Goal: Find contact information: Find contact information

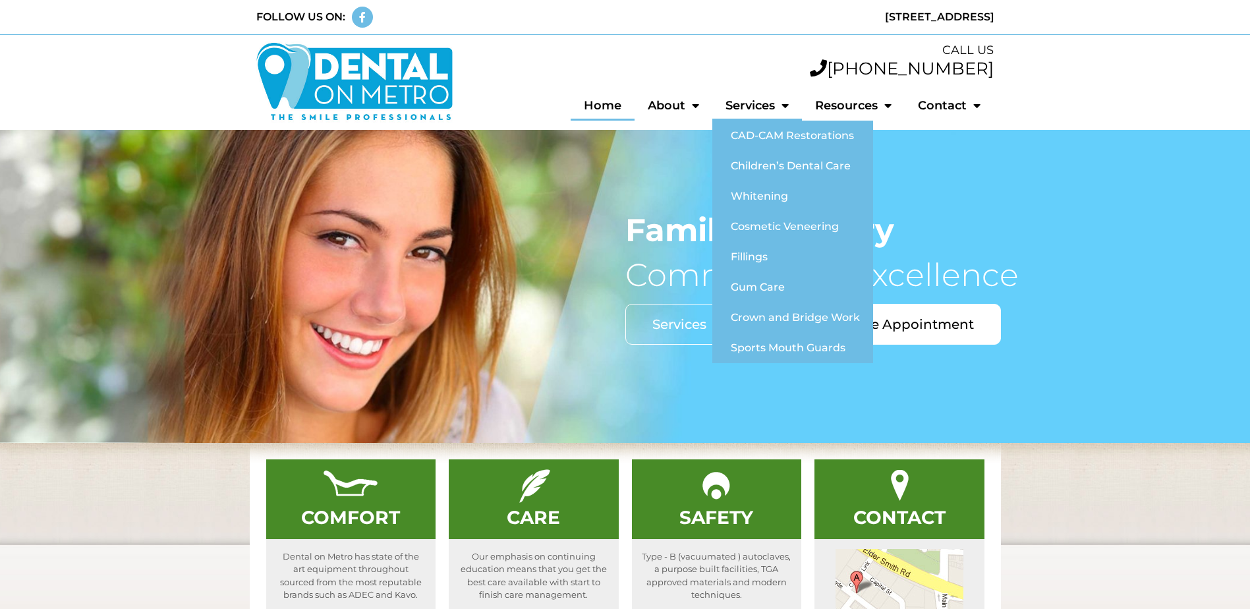
click at [753, 101] on link "Services" at bounding box center [757, 105] width 90 height 30
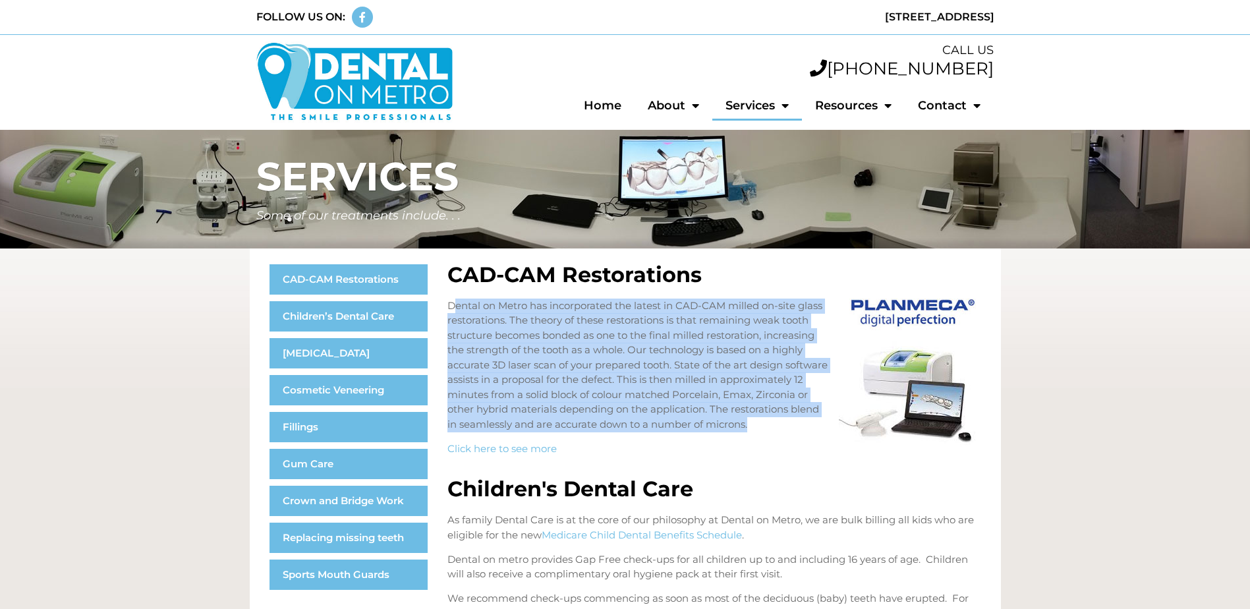
drag, startPoint x: 458, startPoint y: 298, endPoint x: 806, endPoint y: 440, distance: 375.9
click at [806, 432] on p "Dental on Metro has incorporated the latest in CAD-CAM milled on-site glass res…" at bounding box center [714, 366] width 534 height 134
click at [615, 432] on p "Dental on Metro has incorporated the latest in CAD-CAM milled on-site glass res…" at bounding box center [714, 366] width 534 height 134
drag, startPoint x: 489, startPoint y: 434, endPoint x: 443, endPoint y: 305, distance: 136.3
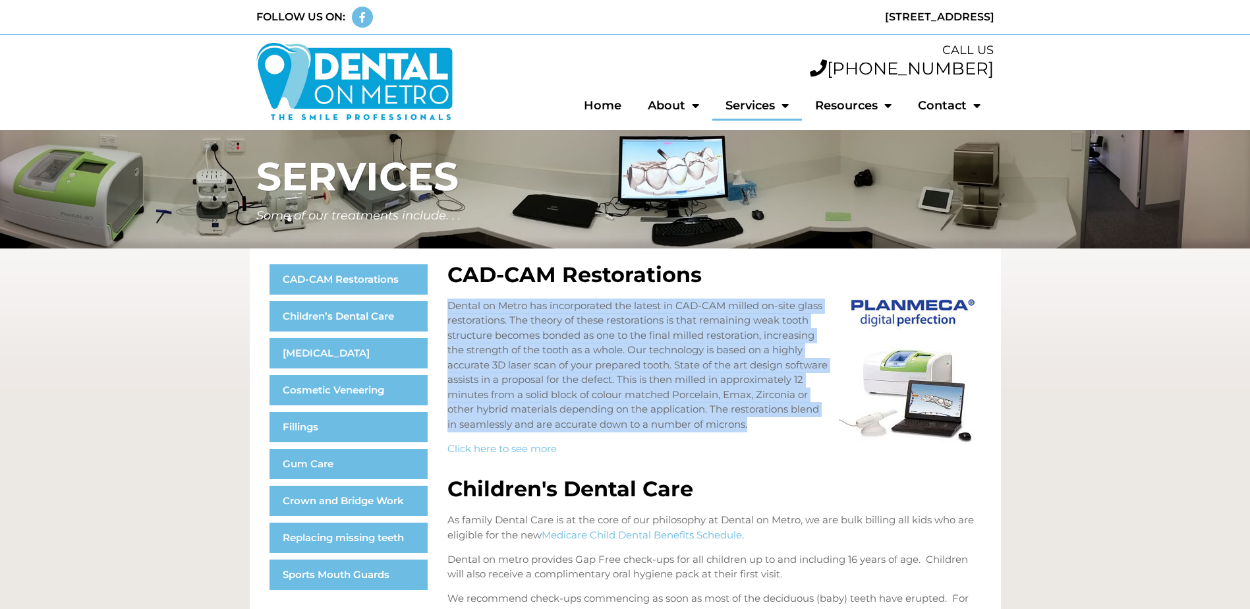
drag, startPoint x: 443, startPoint y: 305, endPoint x: 536, endPoint y: 335, distance: 97.5
copy p "Dental on Metro has incorporated the latest in CAD-CAM milled on-site glass res…"
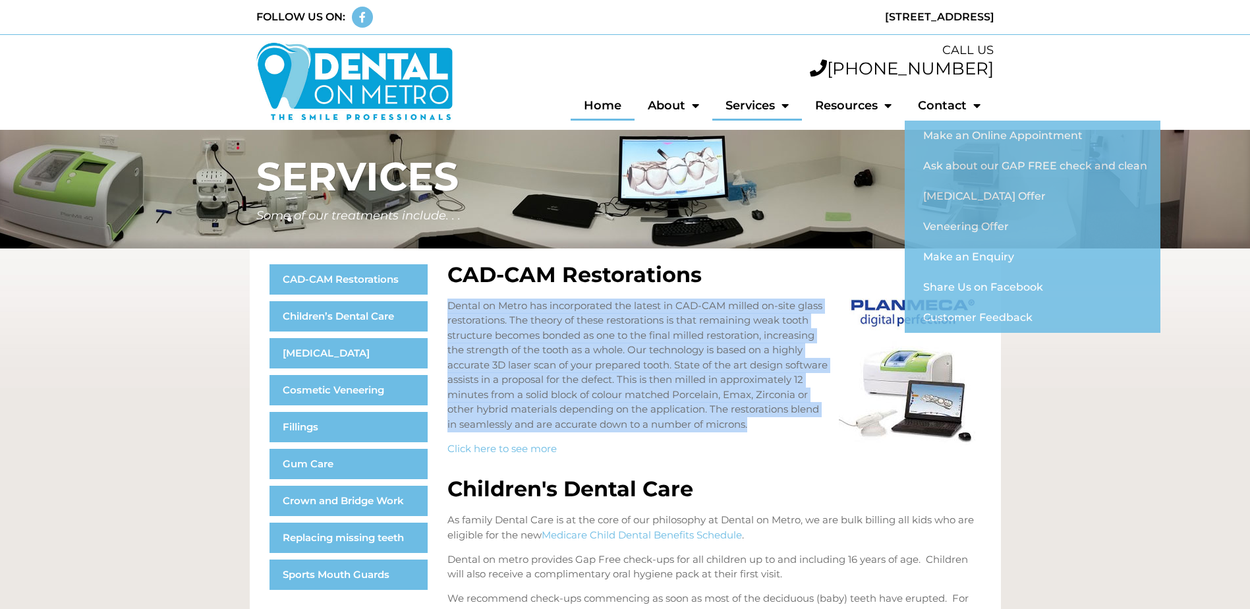
click at [600, 97] on link "Home" at bounding box center [603, 105] width 64 height 30
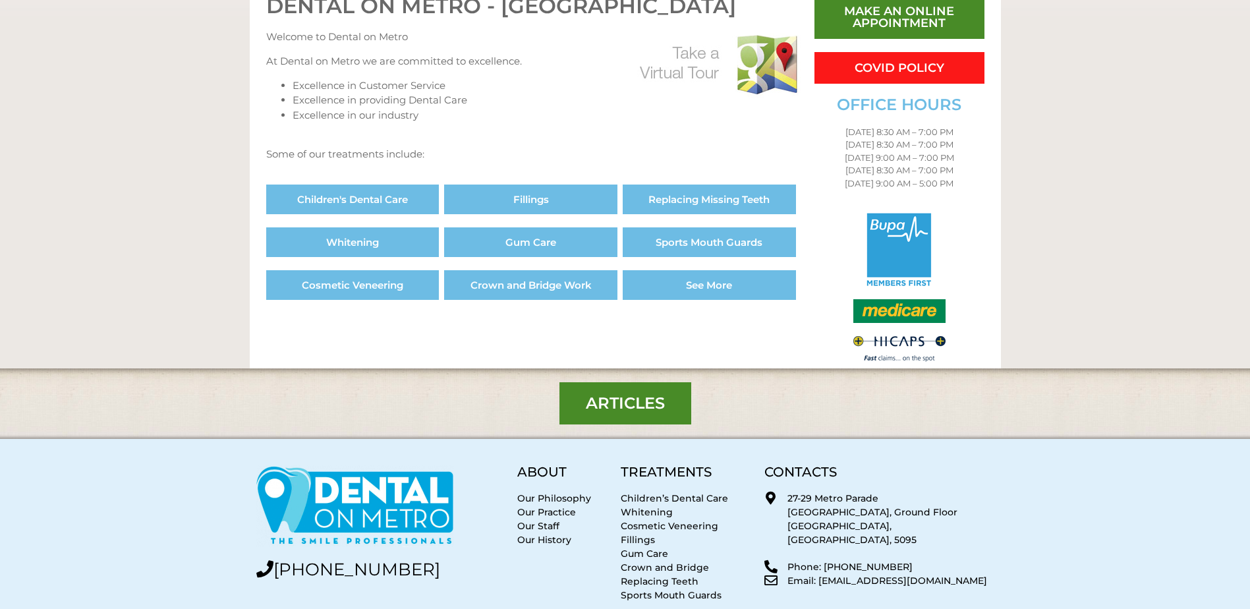
scroll to position [737, 0]
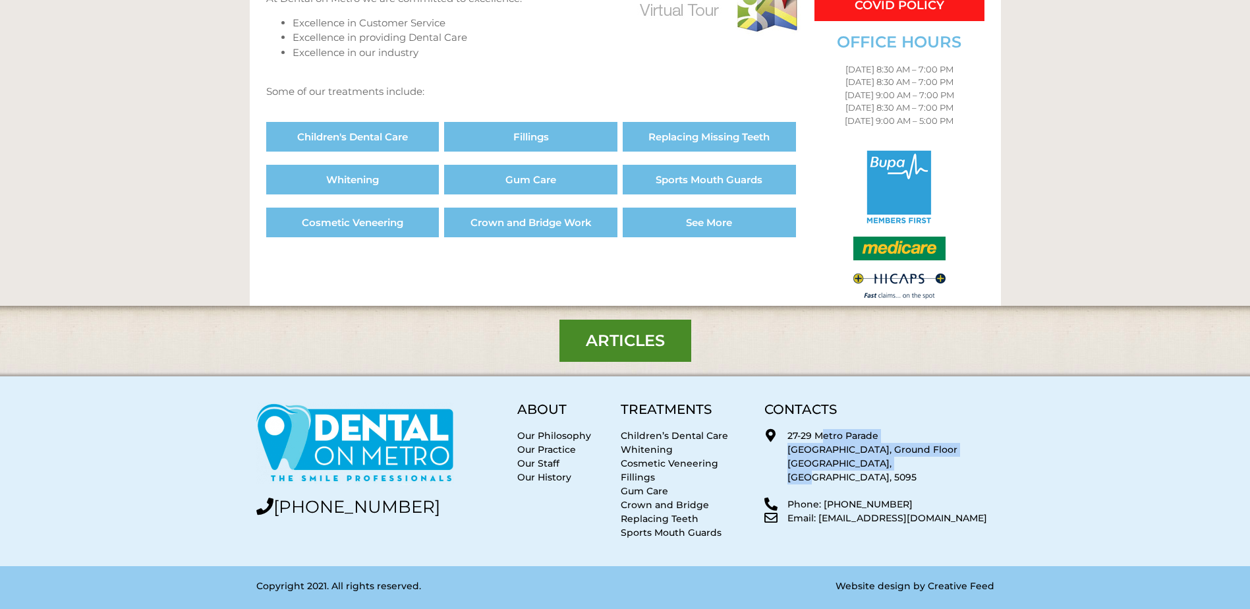
drag, startPoint x: 787, startPoint y: 428, endPoint x: 932, endPoint y: 466, distance: 149.9
click at [932, 466] on div "CONTACTS 27-29 Metro Parade Club Metro Building, Ground Floor Mawson Lakes, SA,…" at bounding box center [879, 471] width 243 height 150
drag, startPoint x: 932, startPoint y: 466, endPoint x: 892, endPoint y: 461, distance: 41.2
copy p "27-29 Metro Parade Club Metro Building, Ground Floor Mawson Lakes, SA, 5095"
drag, startPoint x: 896, startPoint y: 490, endPoint x: 823, endPoint y: 494, distance: 73.3
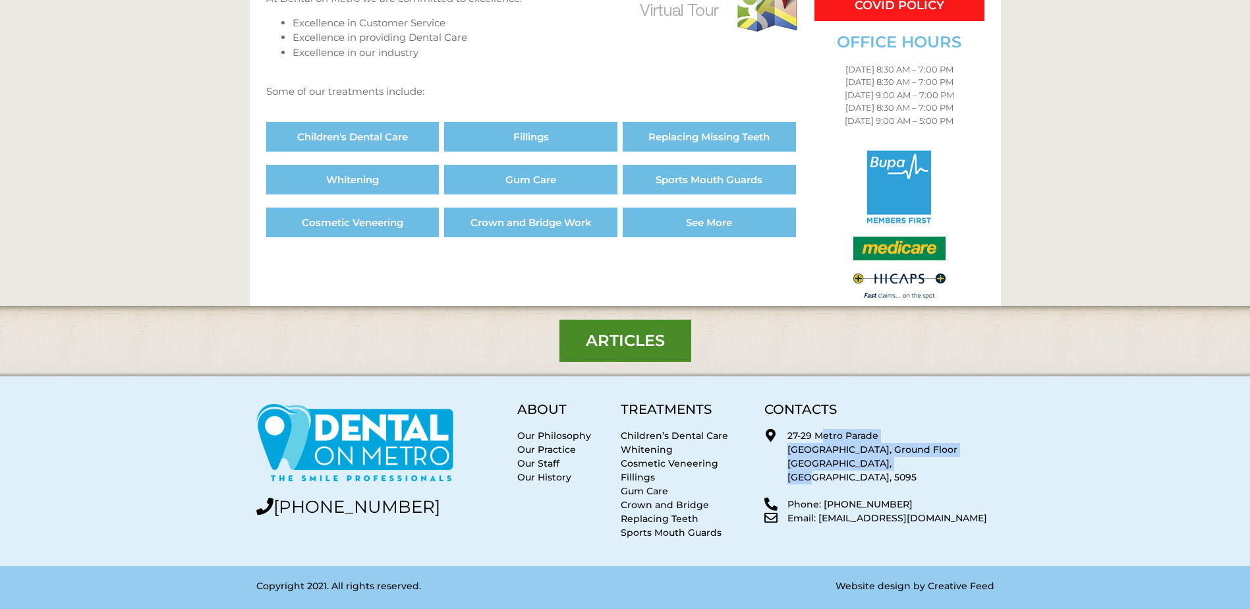
click at [823, 498] on p "Phone: [PHONE_NUMBER]" at bounding box center [890, 505] width 206 height 14
copy p "[PHONE_NUMBER]"
